Goal: Task Accomplishment & Management: Use online tool/utility

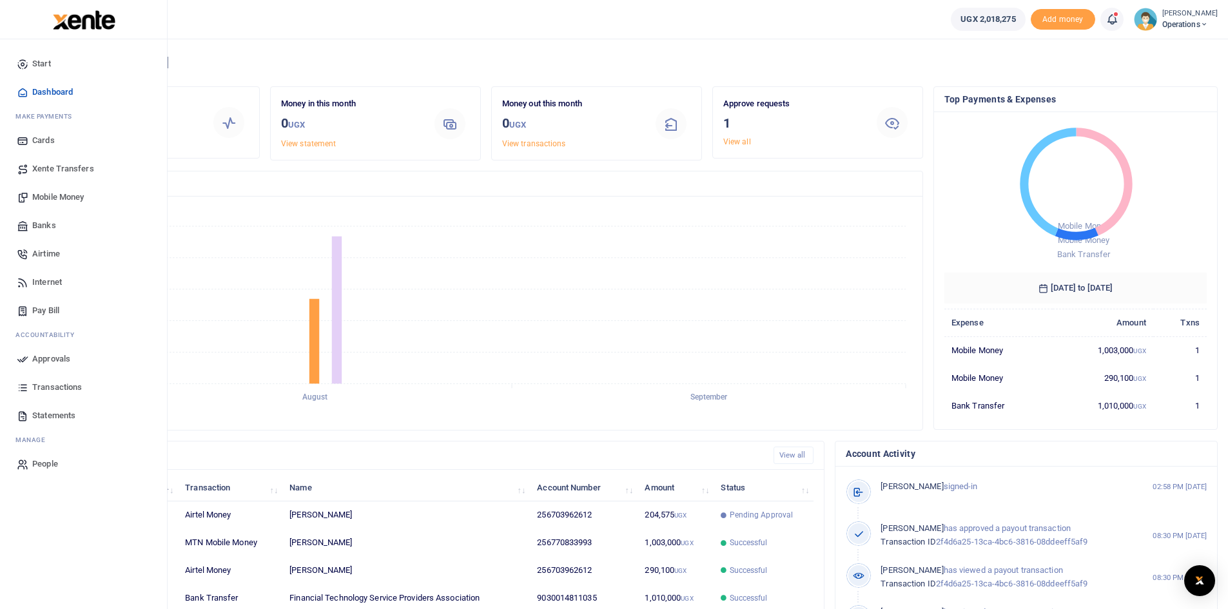
scroll to position [10, 10]
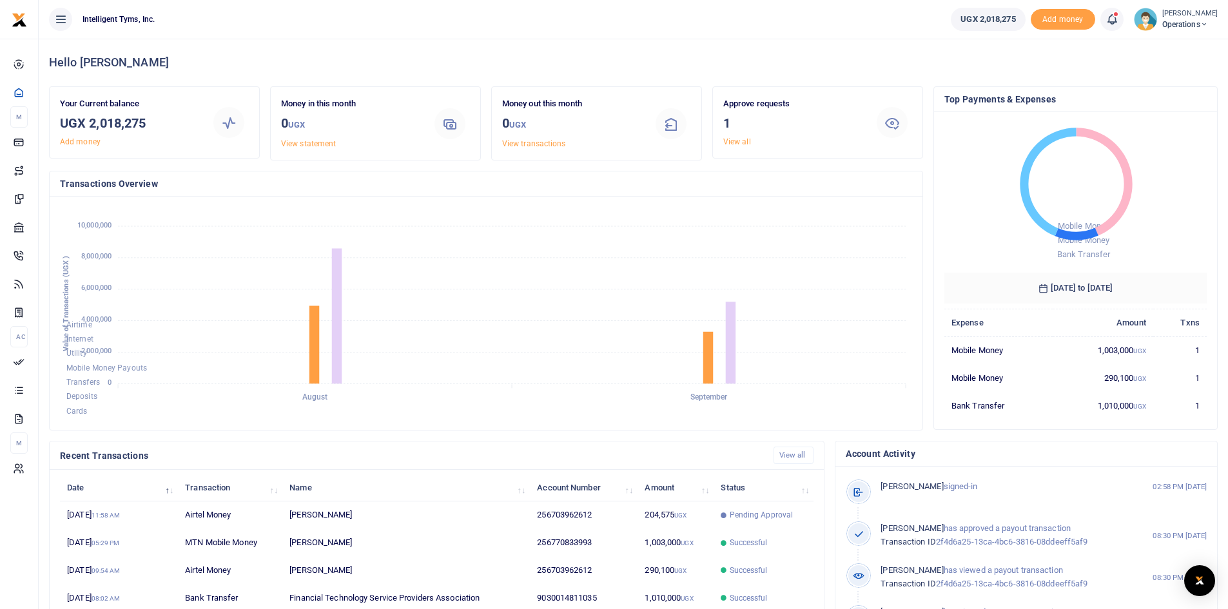
click at [1112, 20] on icon at bounding box center [1112, 19] width 13 height 14
click at [1077, 88] on h6 "Transactions to act upon" at bounding box center [1041, 85] width 143 height 10
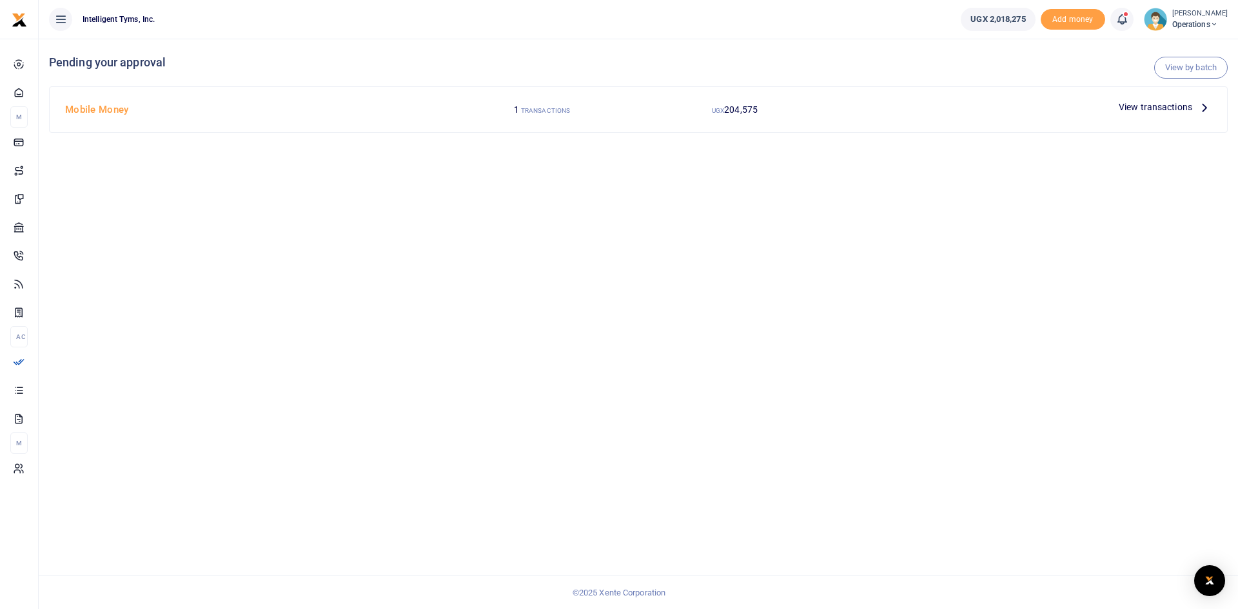
click at [1178, 101] on span "View transactions" at bounding box center [1156, 107] width 74 height 14
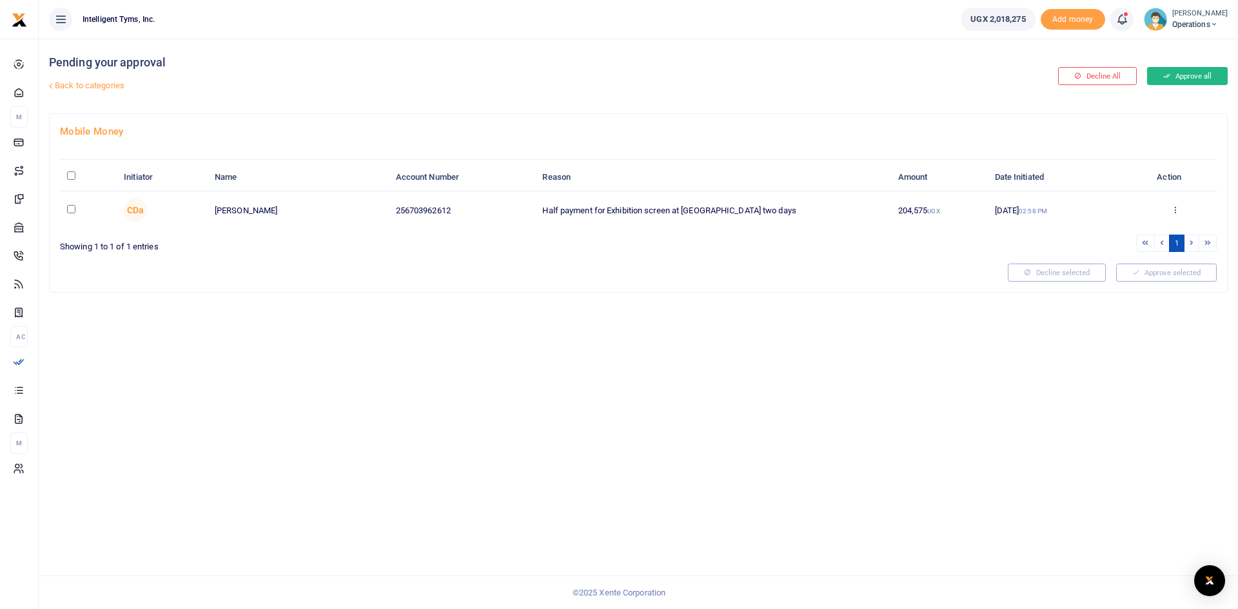
click at [1192, 78] on button "Approve all" at bounding box center [1187, 76] width 81 height 18
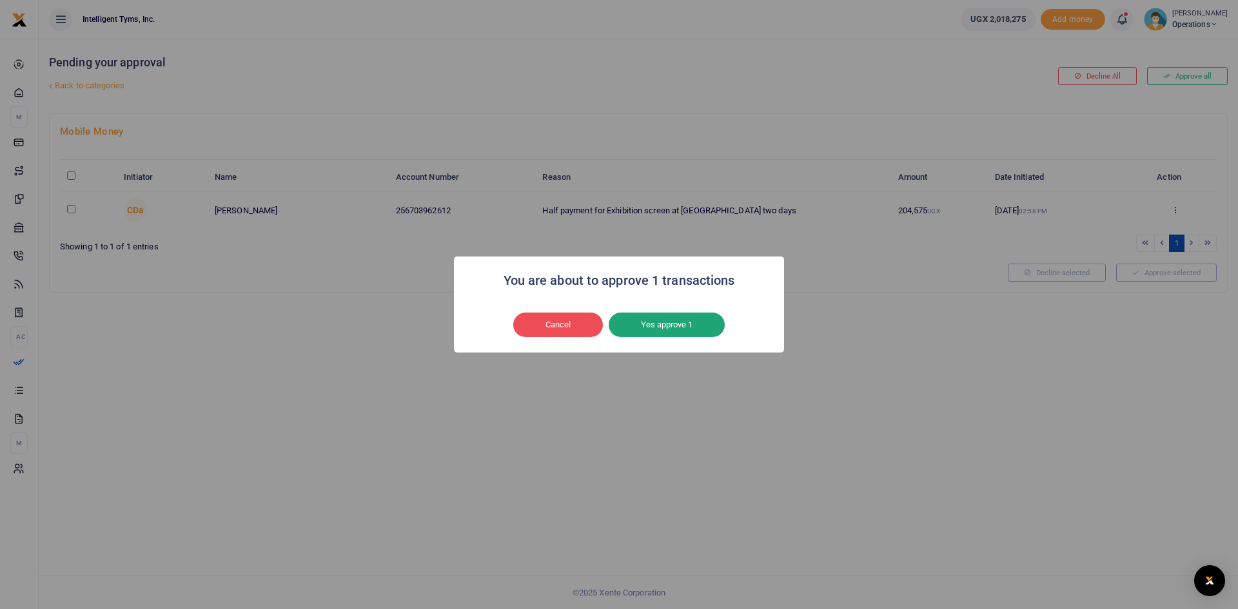
click at [676, 322] on button "Yes approve 1" at bounding box center [667, 325] width 116 height 25
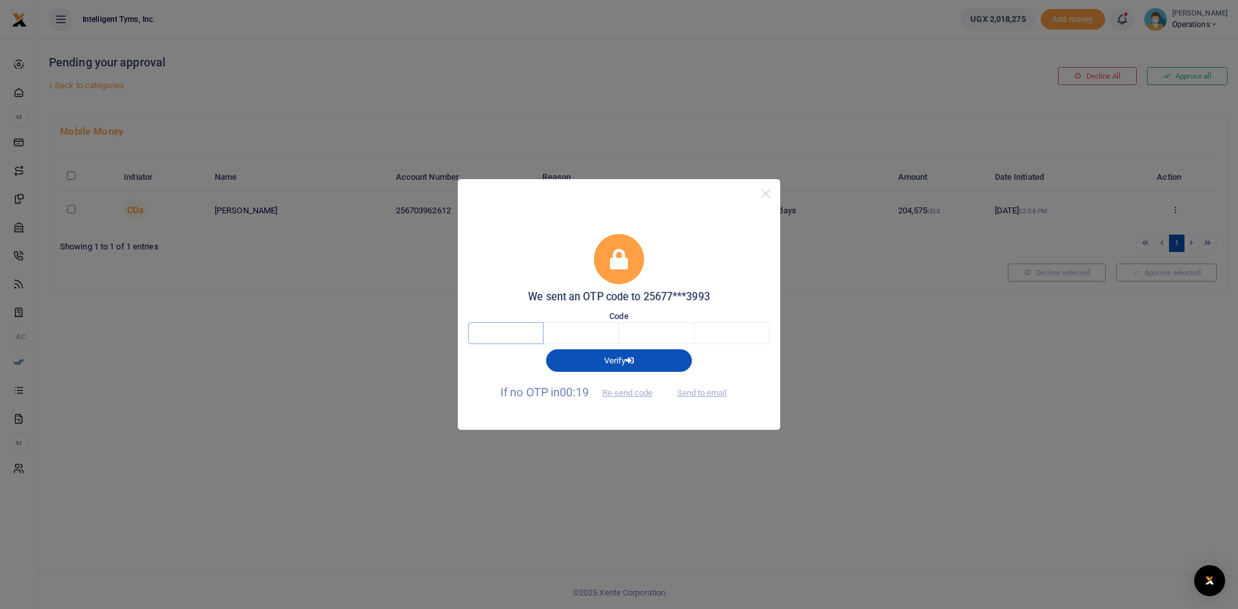
click at [526, 332] on input "text" at bounding box center [505, 333] width 75 height 22
type input "5"
type input "9"
type input "5"
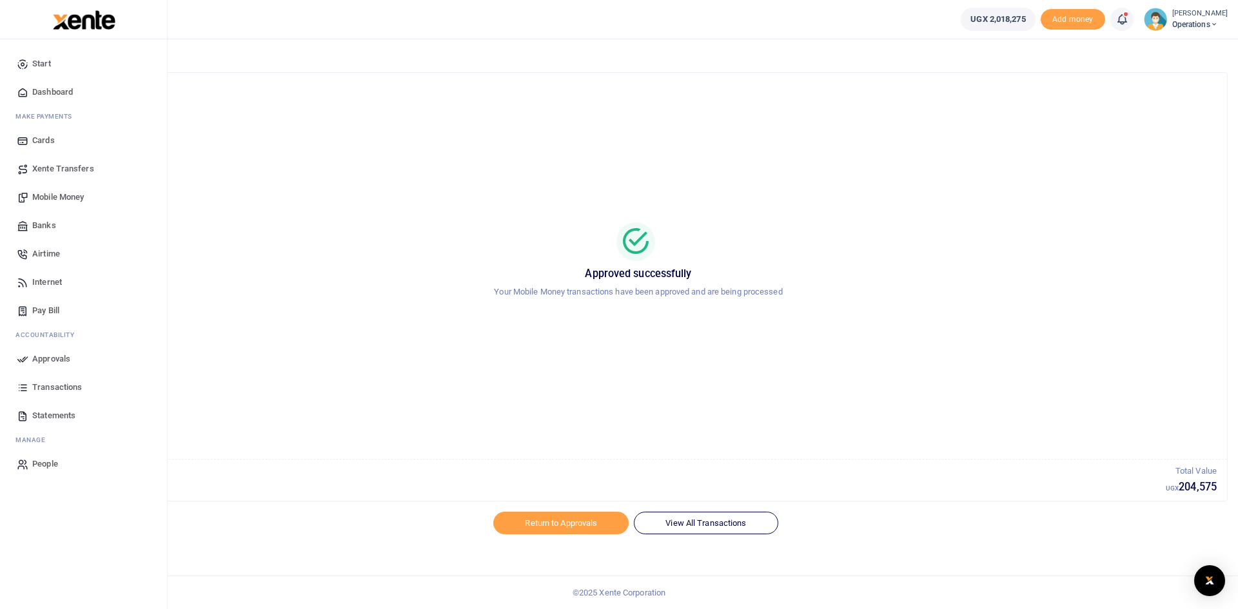
click at [60, 90] on span "Dashboard" at bounding box center [52, 92] width 41 height 13
